Goal: Task Accomplishment & Management: Manage account settings

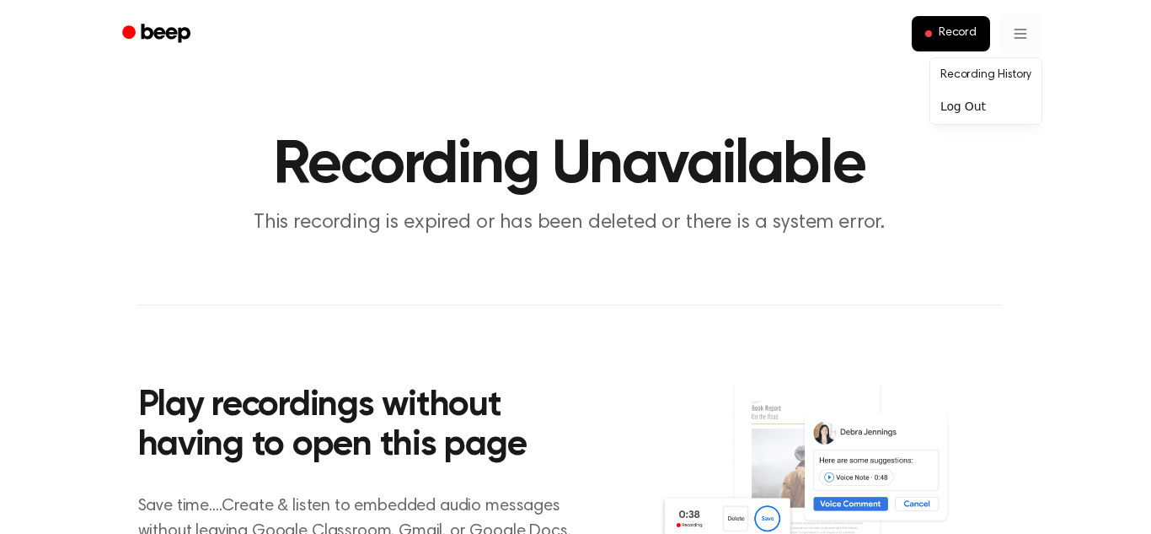
click at [1013, 35] on html "Record Recording Unavailable This recording is expired or has been deleted or t…" at bounding box center [575, 501] width 1151 height 1003
click at [982, 78] on link "Recording History" at bounding box center [986, 76] width 105 height 28
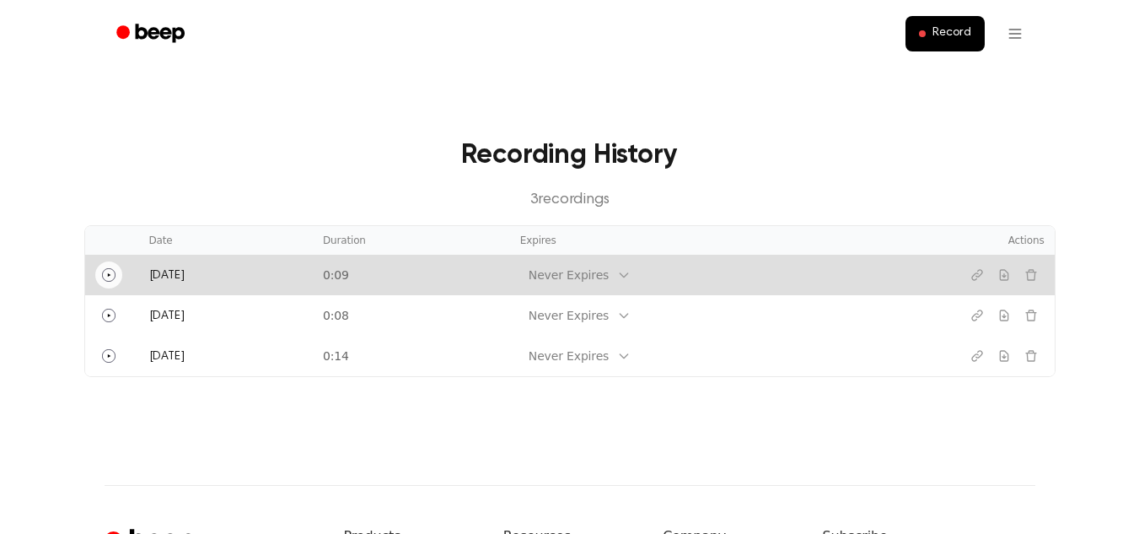
click at [104, 270] on icon "Play" at bounding box center [108, 274] width 13 height 13
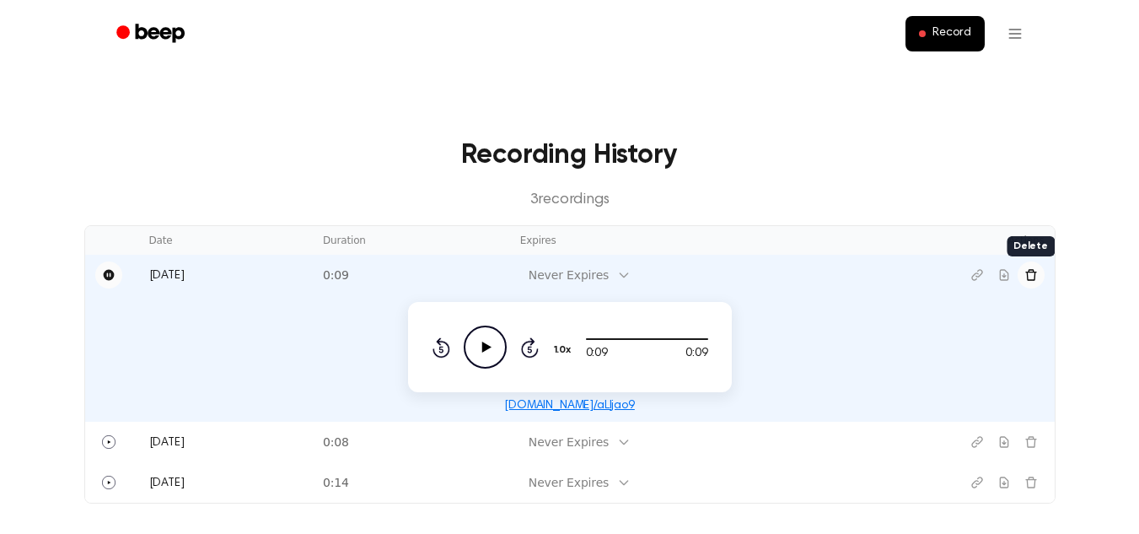
click at [1022, 277] on button "Delete recording" at bounding box center [1030, 274] width 27 height 27
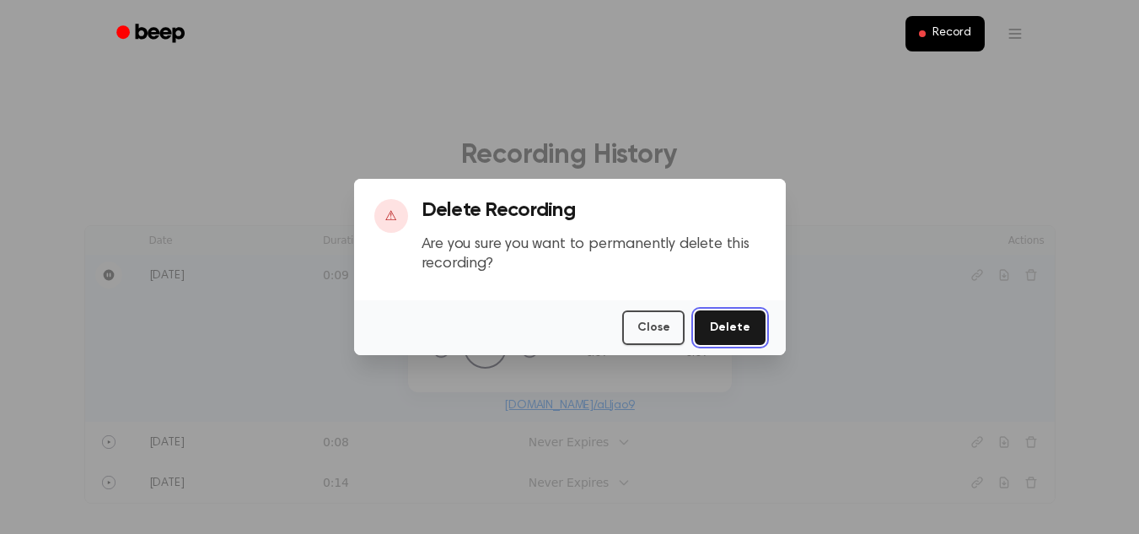
click at [745, 324] on button "Delete" at bounding box center [730, 327] width 70 height 35
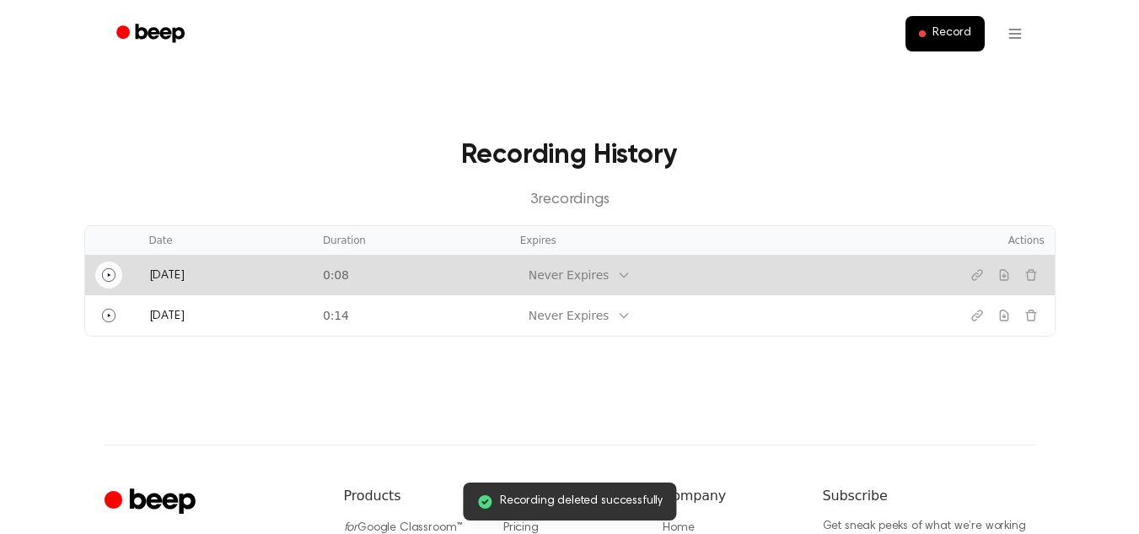
click at [105, 278] on icon "Play" at bounding box center [108, 274] width 13 height 13
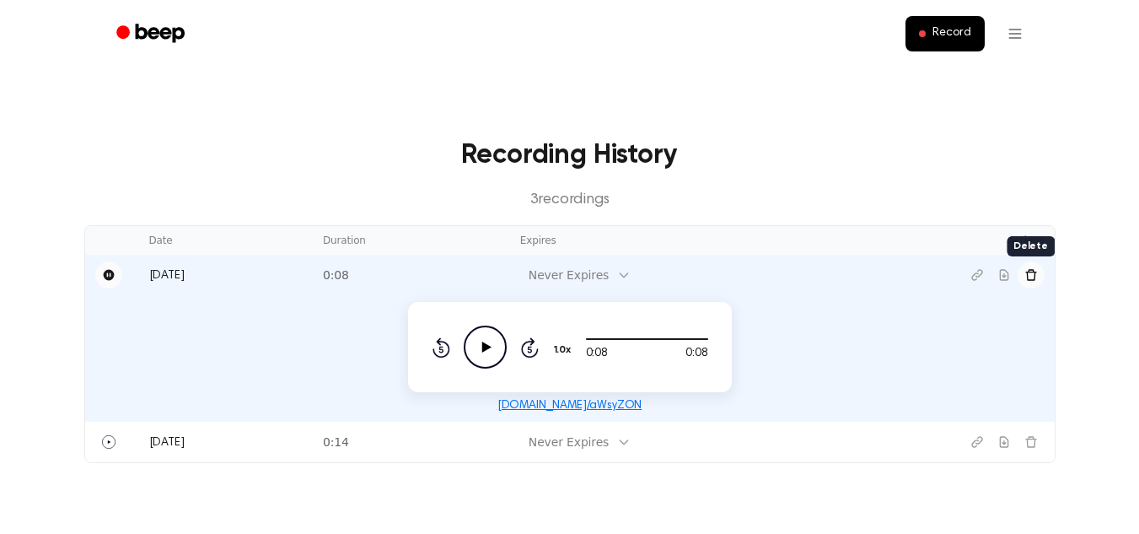
click at [1035, 279] on icon "Delete recording" at bounding box center [1030, 274] width 13 height 13
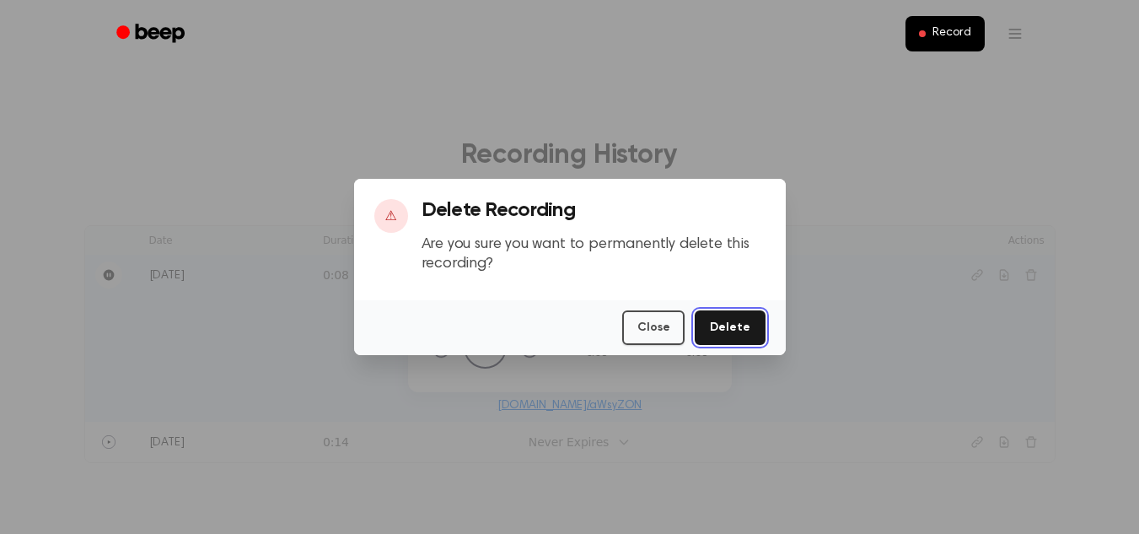
click at [717, 328] on button "Delete" at bounding box center [730, 327] width 70 height 35
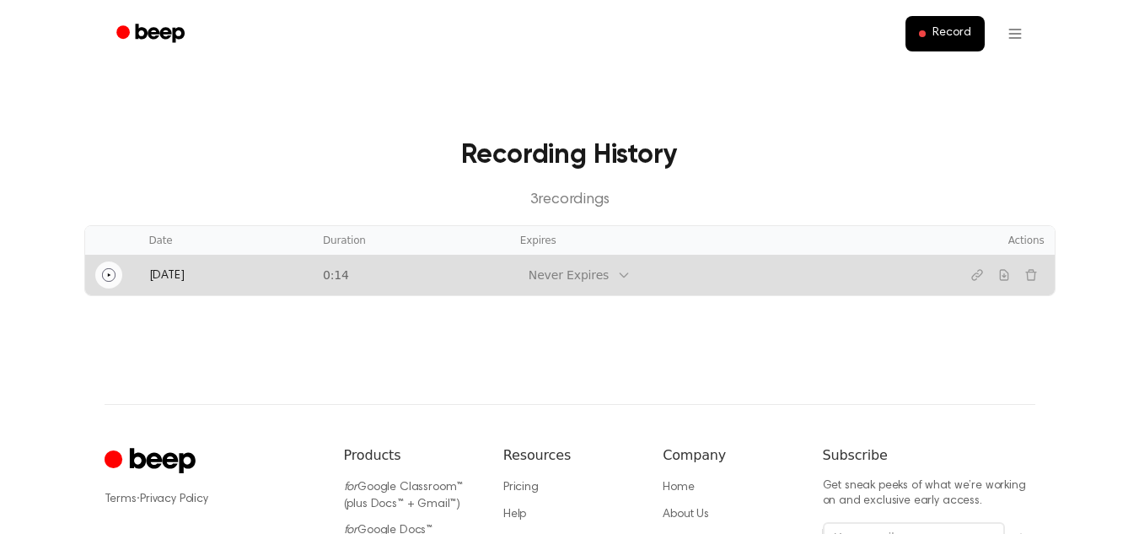
click at [108, 278] on icon "Play" at bounding box center [108, 274] width 13 height 13
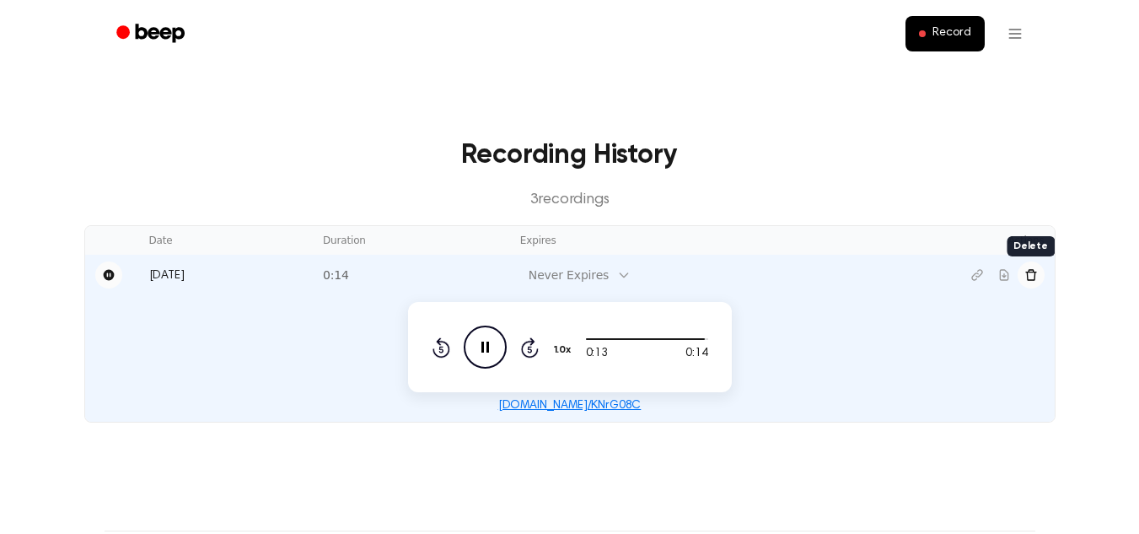
click at [1038, 279] on button "Delete recording" at bounding box center [1030, 274] width 27 height 27
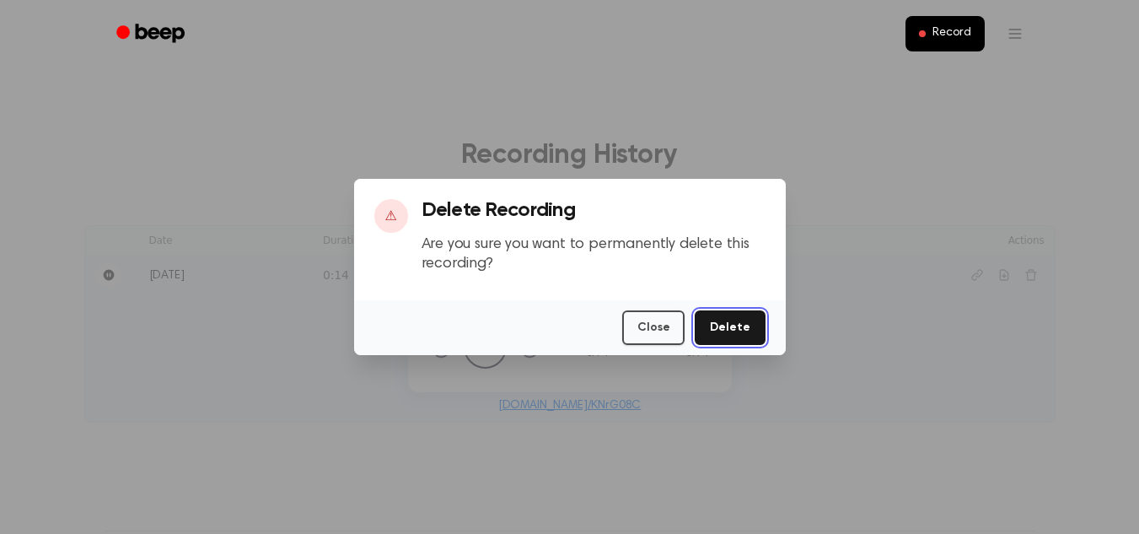
click at [747, 334] on button "Delete" at bounding box center [730, 327] width 70 height 35
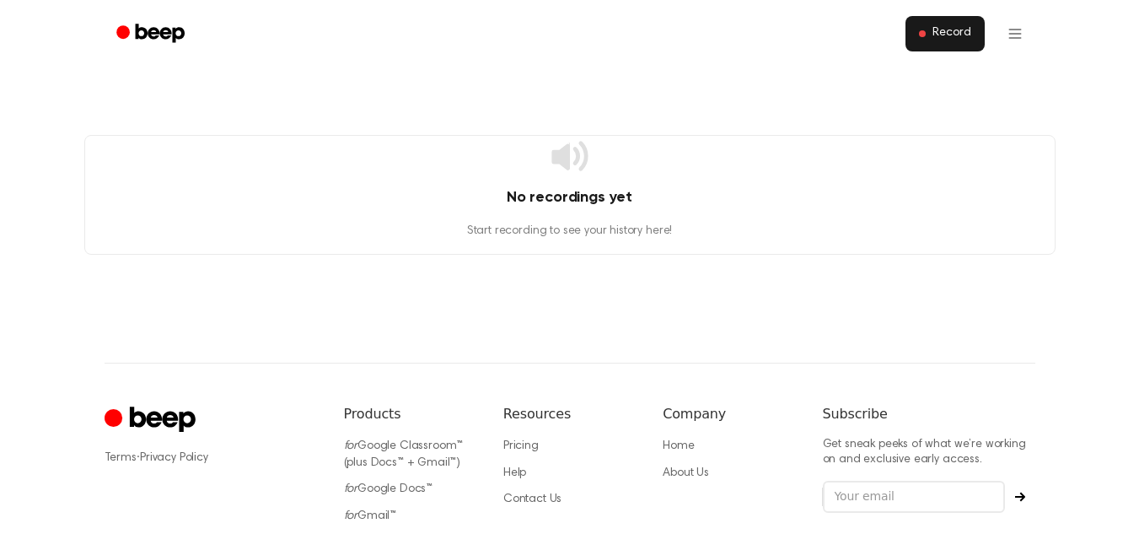
click at [958, 28] on span "Record" at bounding box center [951, 33] width 38 height 15
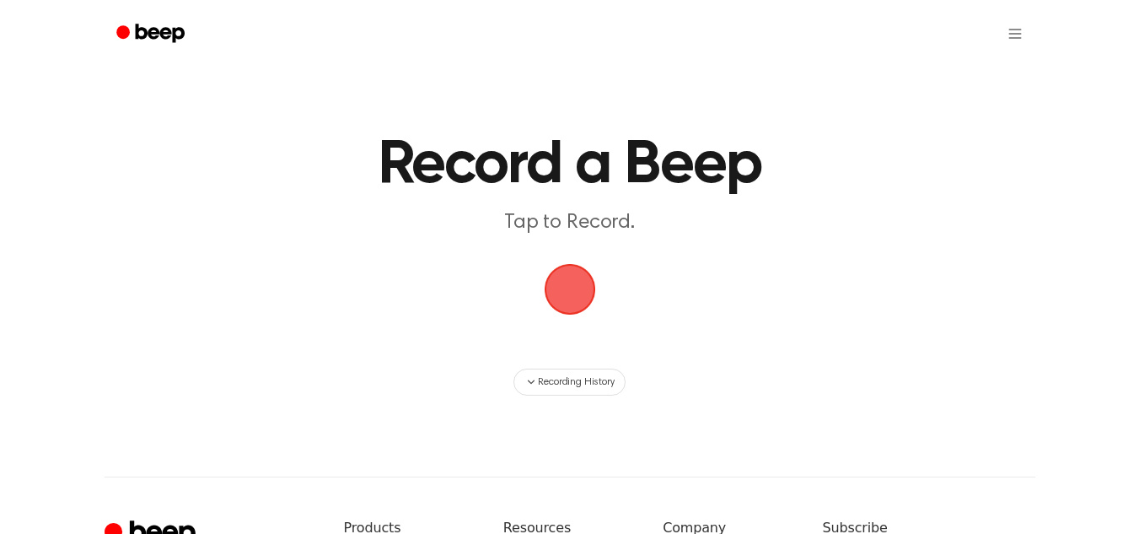
click at [564, 290] on span "button" at bounding box center [570, 289] width 86 height 86
click at [570, 385] on span "Recording History" at bounding box center [576, 381] width 76 height 15
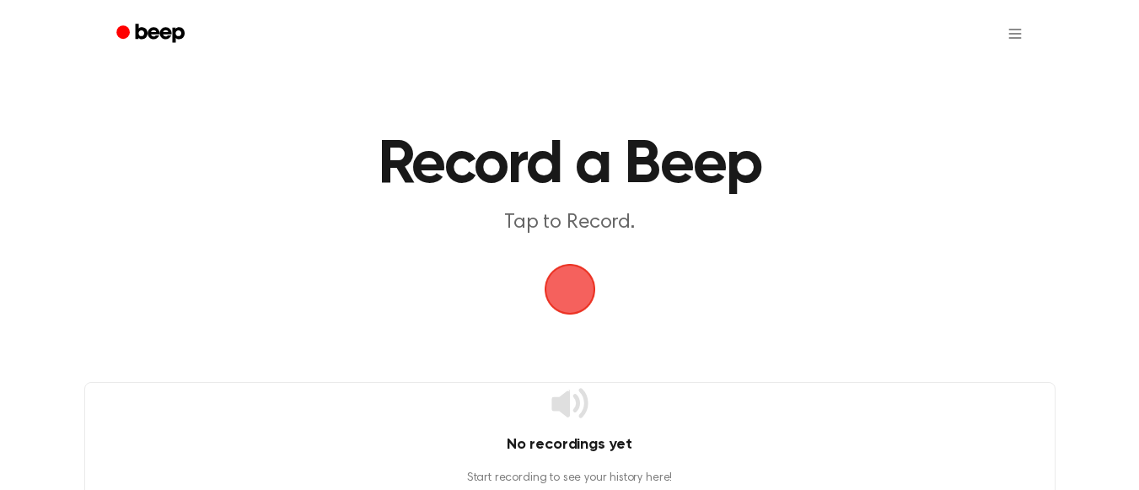
click at [569, 300] on span "button" at bounding box center [569, 289] width 91 height 91
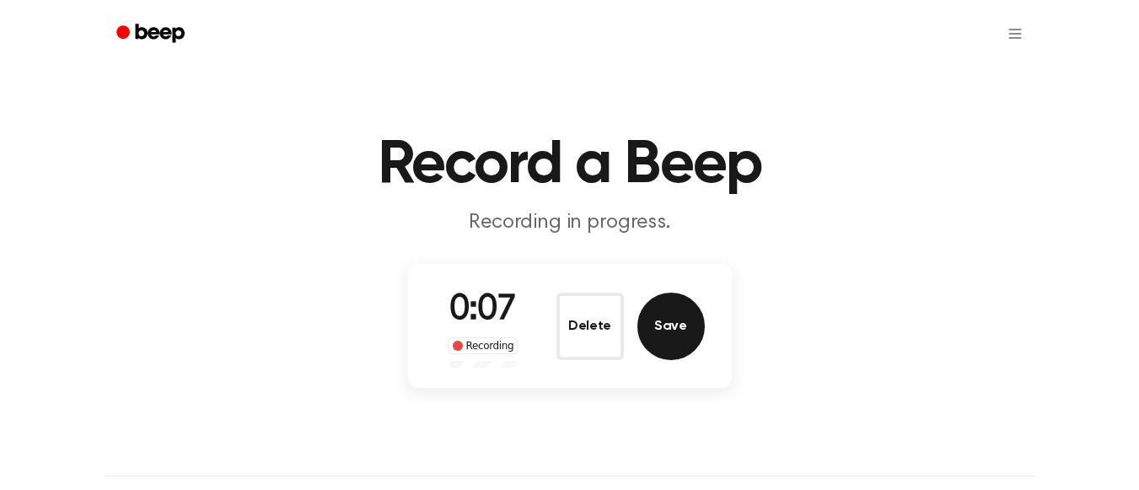
click at [674, 342] on button "Save" at bounding box center [670, 325] width 67 height 67
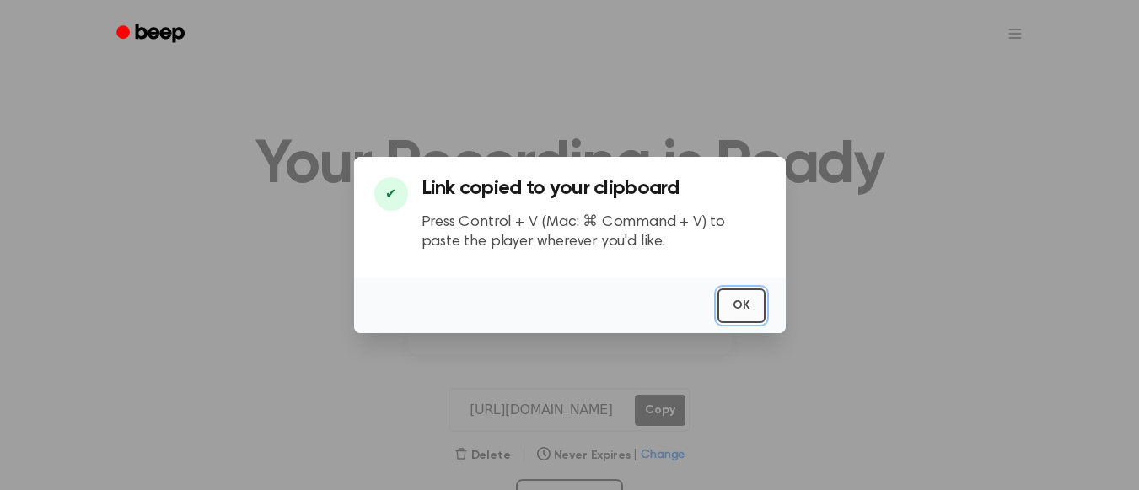
click at [757, 298] on button "OK" at bounding box center [741, 305] width 48 height 35
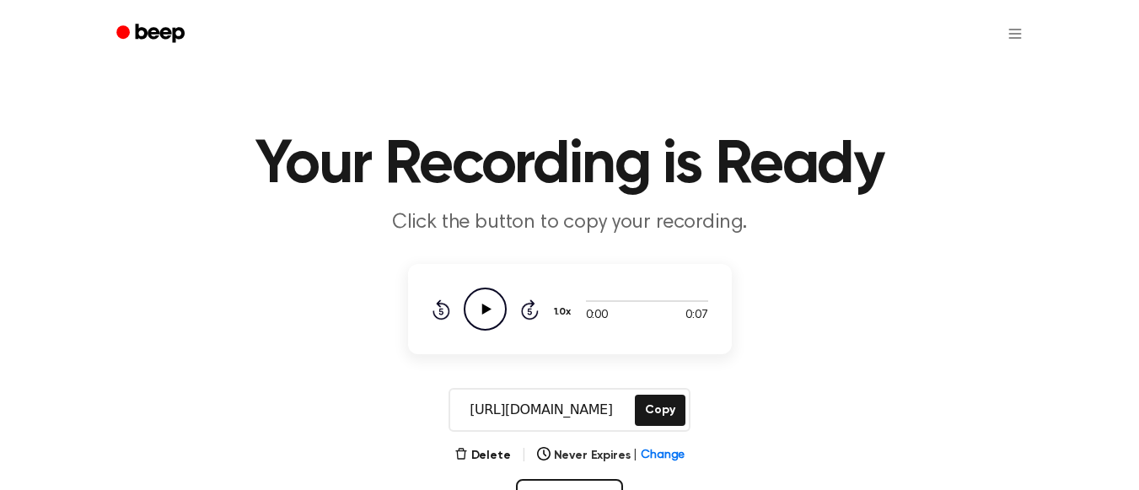
click at [481, 315] on icon "Play Audio" at bounding box center [485, 308] width 43 height 43
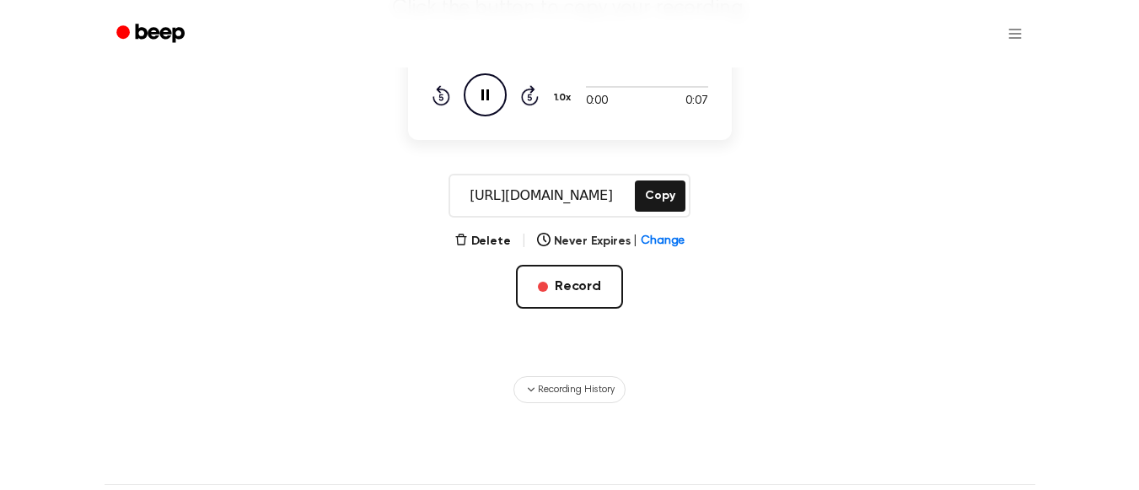
scroll to position [139, 0]
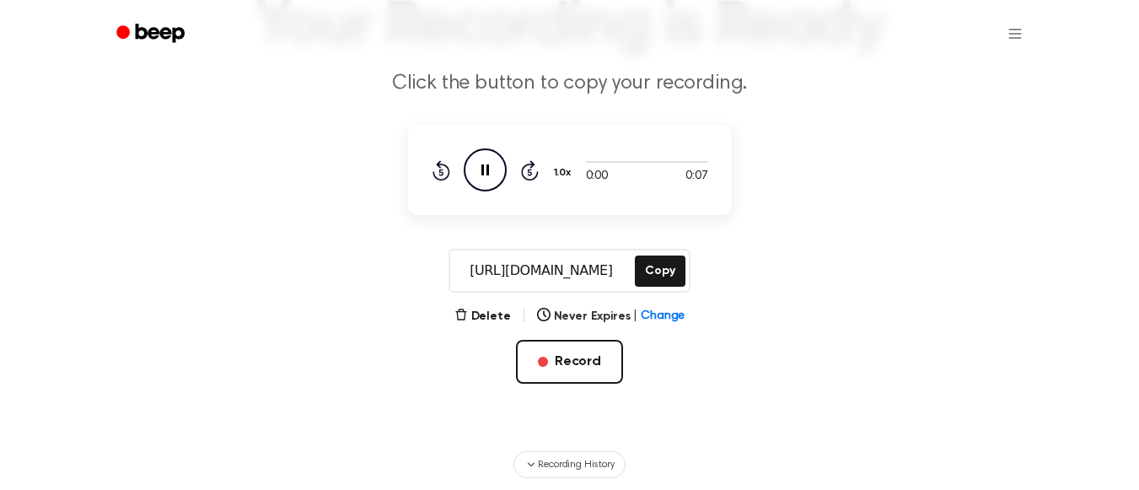
click at [478, 185] on icon "Pause Audio" at bounding box center [485, 169] width 43 height 43
click at [478, 185] on icon "Play Audio" at bounding box center [485, 169] width 43 height 43
click at [587, 466] on span "Recording History" at bounding box center [576, 464] width 76 height 15
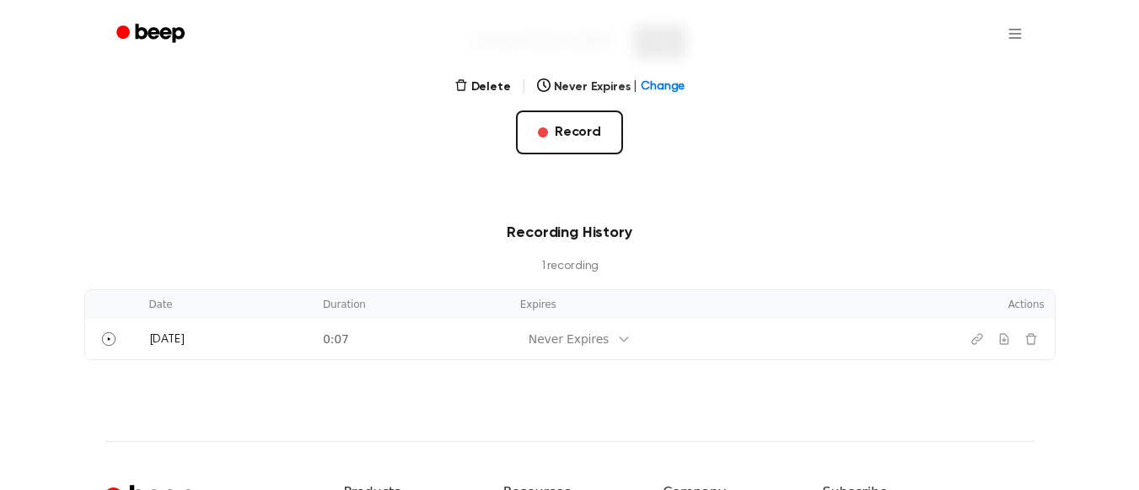
scroll to position [373, 0]
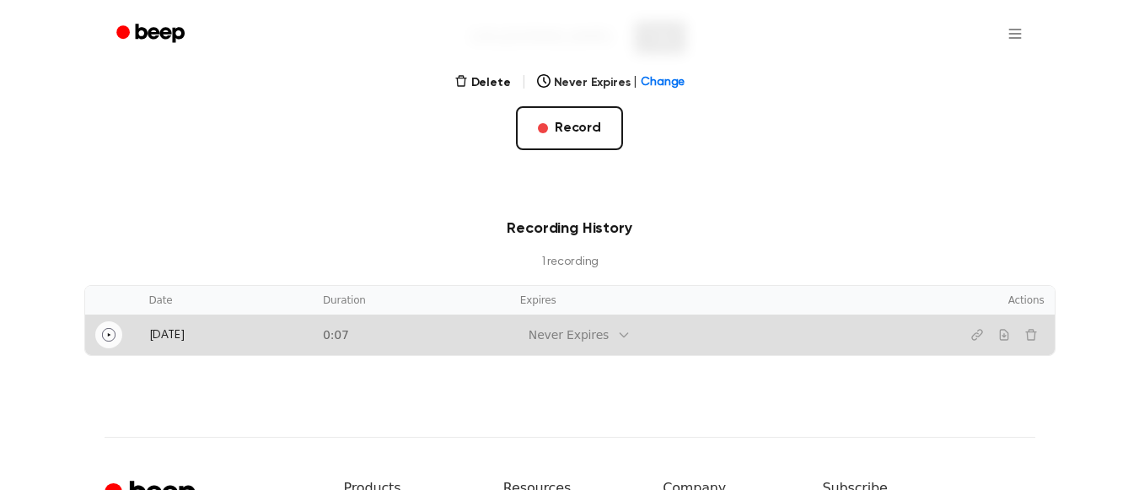
click at [107, 334] on icon "Play" at bounding box center [108, 334] width 13 height 13
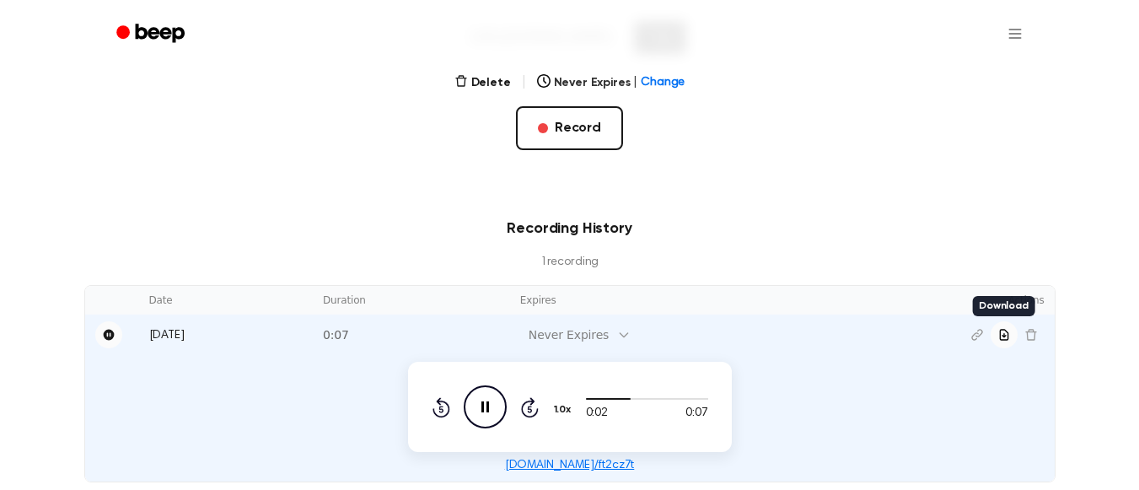
click at [1002, 342] on button "Download recording" at bounding box center [1003, 334] width 27 height 27
click at [1029, 334] on icon "Delete recording" at bounding box center [1030, 334] width 13 height 13
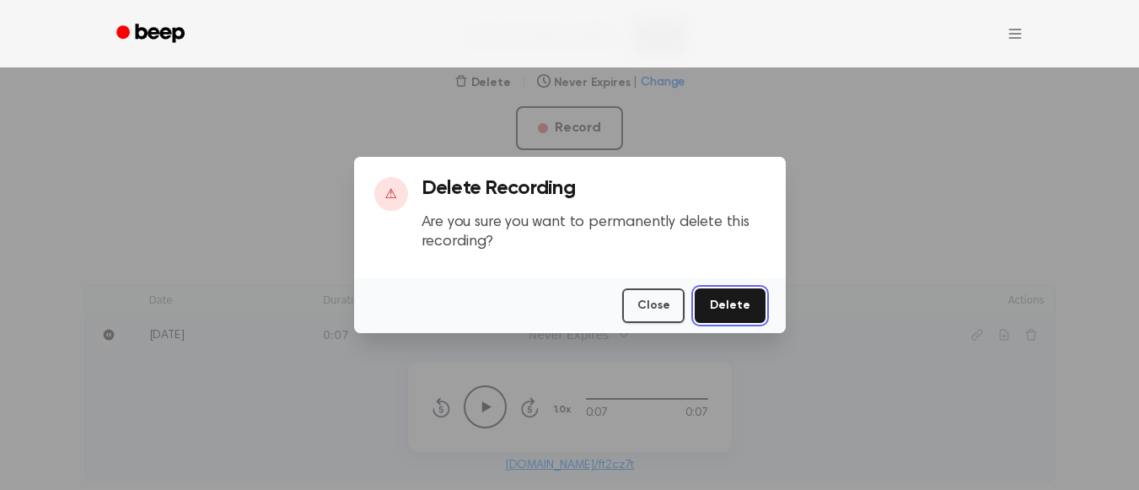
click at [722, 306] on button "Delete" at bounding box center [730, 305] width 70 height 35
